Goal: Communication & Community: Share content

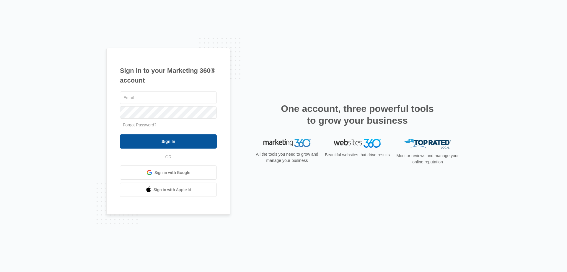
type input "[EMAIL_ADDRESS][DOMAIN_NAME]"
click at [201, 143] on input "Sign In" at bounding box center [168, 141] width 97 height 14
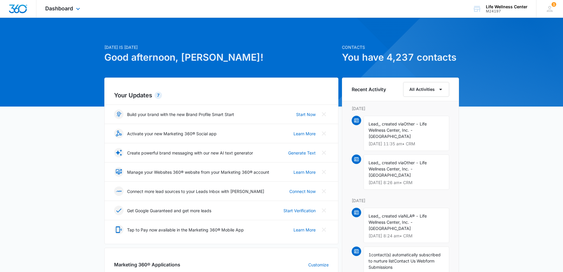
click at [74, 9] on div "Dashboard Apps Reputation Websites Forms CRM Email Social Shop Payments POS Con…" at bounding box center [63, 8] width 54 height 17
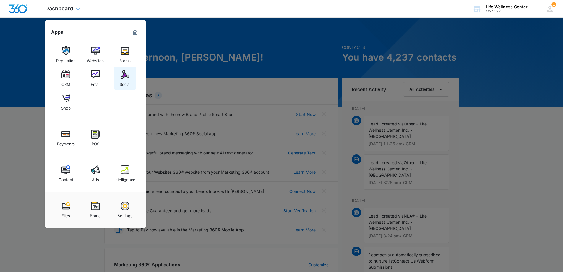
click at [128, 75] on img at bounding box center [125, 74] width 9 height 9
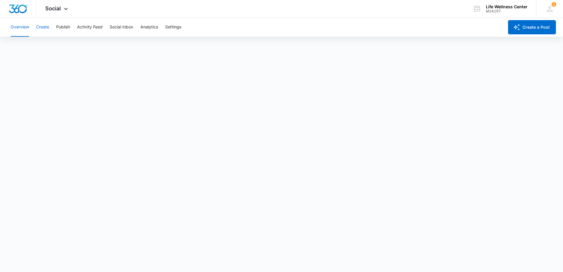
click at [44, 27] on button "Create" at bounding box center [42, 27] width 13 height 19
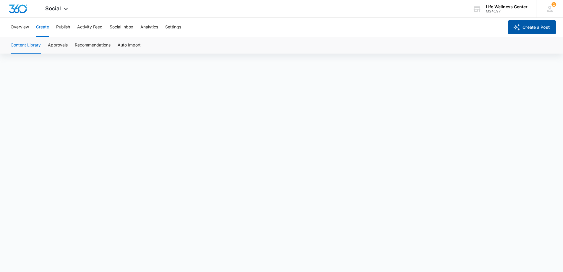
click at [550, 29] on button "Create a Post" at bounding box center [532, 27] width 48 height 14
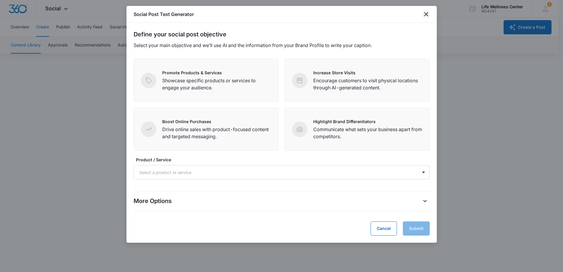
click at [425, 15] on icon "close" at bounding box center [426, 14] width 4 height 4
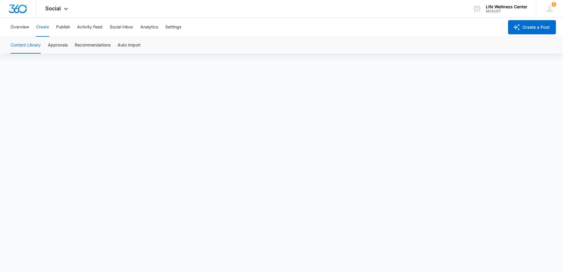
click at [41, 28] on button "Create" at bounding box center [42, 27] width 13 height 19
